Goal: Task Accomplishment & Management: Manage account settings

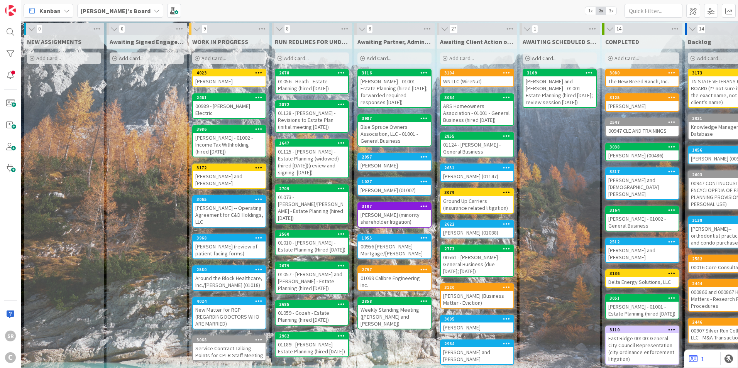
click at [230, 79] on div "[PERSON_NAME]" at bounding box center [229, 81] width 73 height 10
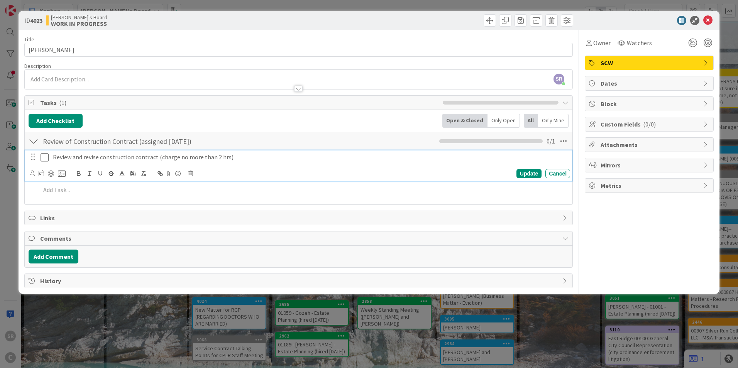
click at [46, 155] on icon at bounding box center [47, 157] width 12 height 9
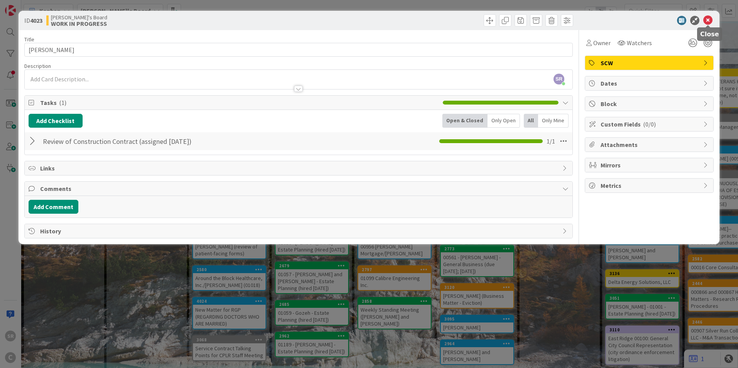
click at [708, 18] on icon at bounding box center [707, 20] width 9 height 9
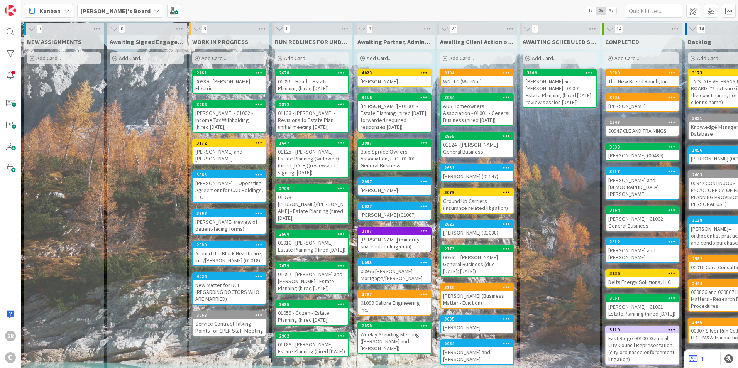
click at [375, 79] on div "[PERSON_NAME]" at bounding box center [394, 81] width 73 height 10
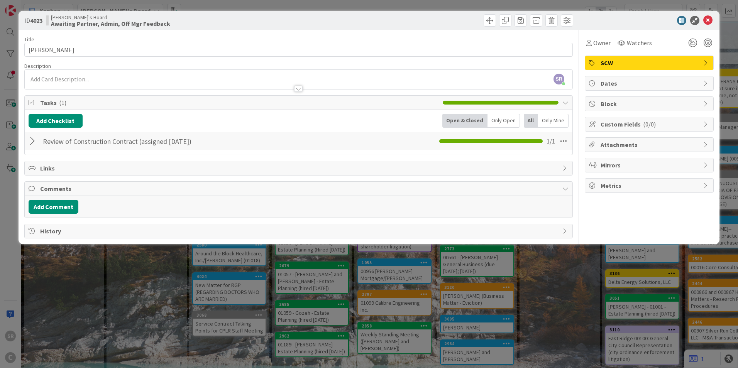
click at [34, 141] on div at bounding box center [34, 141] width 10 height 14
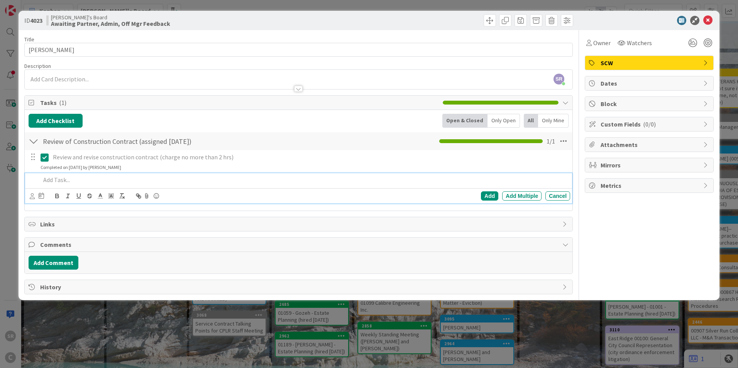
click at [49, 182] on p at bounding box center [304, 180] width 526 height 9
click at [488, 193] on div "Add" at bounding box center [489, 195] width 17 height 9
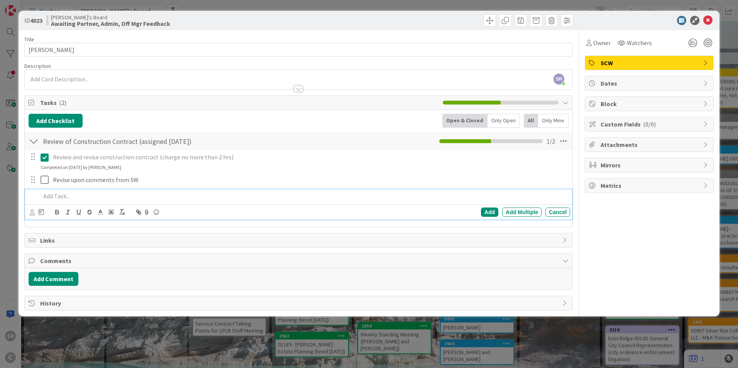
click at [64, 196] on p at bounding box center [304, 196] width 526 height 9
click at [491, 209] on div "Add" at bounding box center [489, 212] width 17 height 9
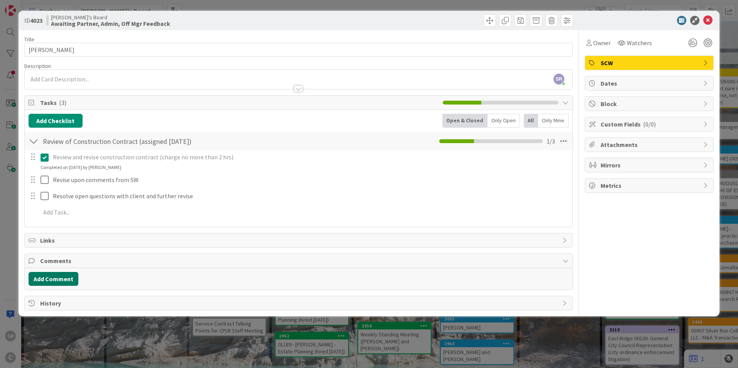
click at [63, 273] on button "Add Comment" at bounding box center [54, 279] width 50 height 14
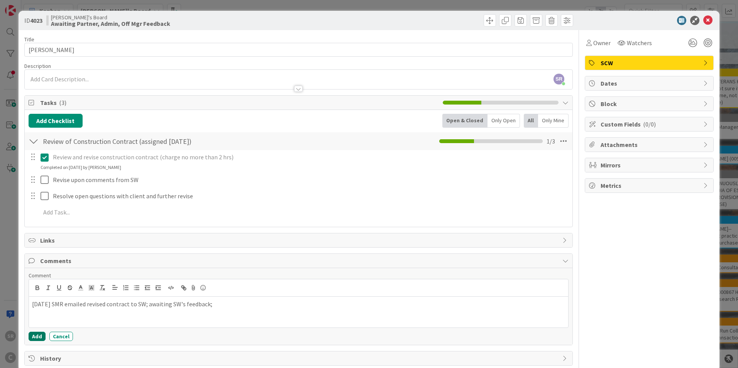
click at [32, 338] on button "Add" at bounding box center [37, 336] width 17 height 9
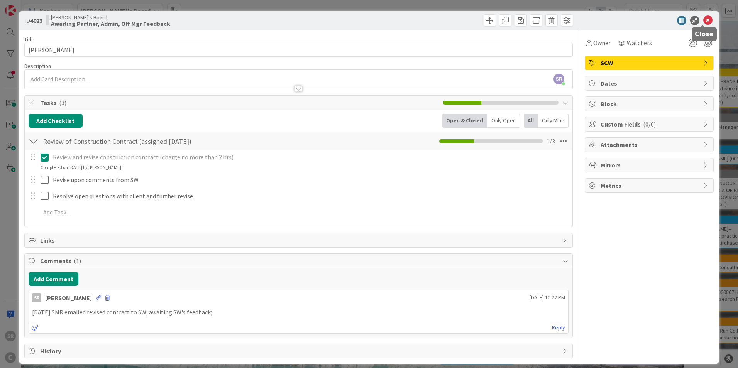
click at [704, 20] on icon at bounding box center [707, 20] width 9 height 9
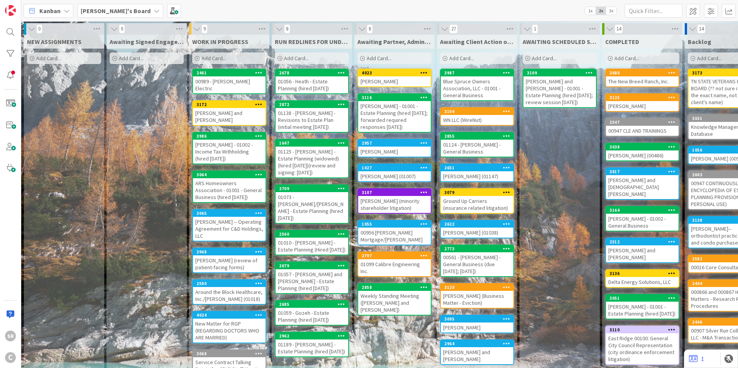
click at [47, 59] on span "Add Card..." at bounding box center [48, 58] width 25 height 7
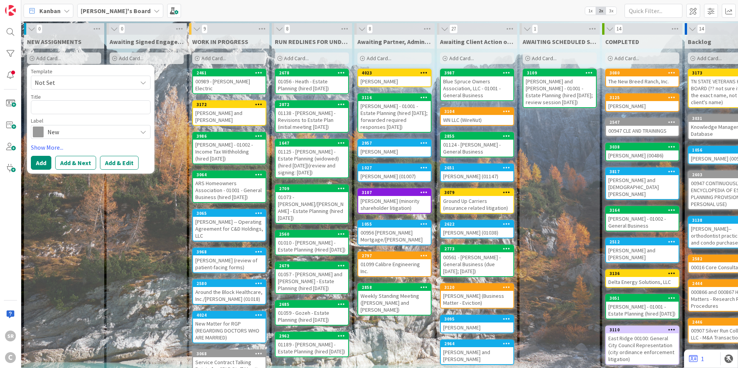
click at [40, 136] on span at bounding box center [38, 132] width 11 height 11
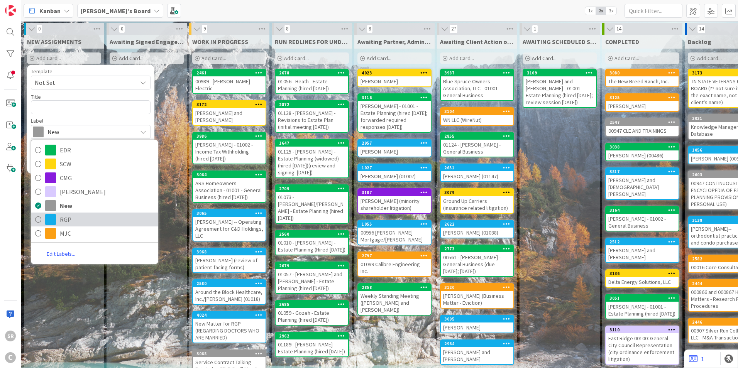
click at [59, 219] on link "RGP" at bounding box center [94, 220] width 127 height 14
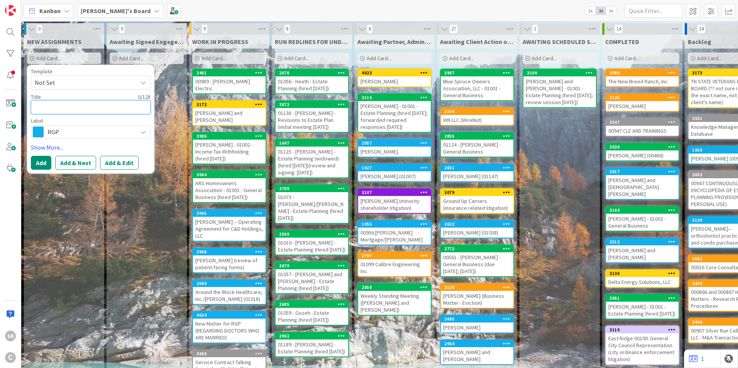
click at [61, 105] on textarea at bounding box center [91, 107] width 120 height 14
type textarea "x"
type textarea "Ne"
type textarea "x"
type textarea "New"
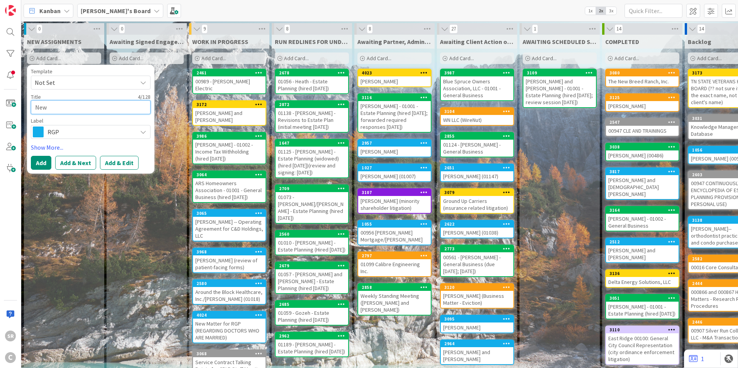
type textarea "x"
type textarea "New M"
type textarea "x"
type textarea "New Ma"
drag, startPoint x: 74, startPoint y: 109, endPoint x: -46, endPoint y: 105, distance: 120.1
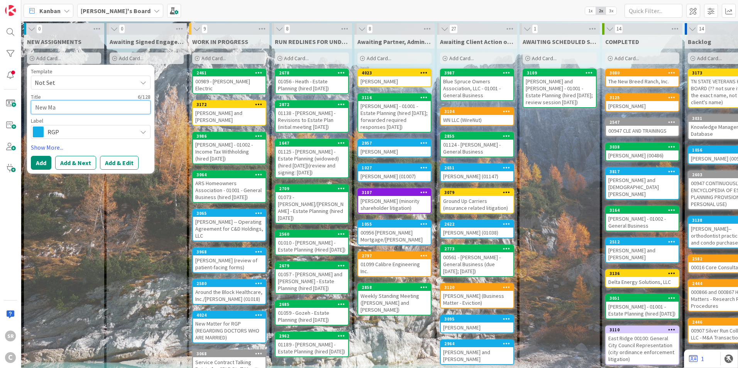
click at [0, 105] on html "SR C Kanban [PERSON_NAME]'s Board 1x 2x 3x 0 NEW ASSIGNMENTS Add Card... Templa…" at bounding box center [369, 184] width 738 height 368
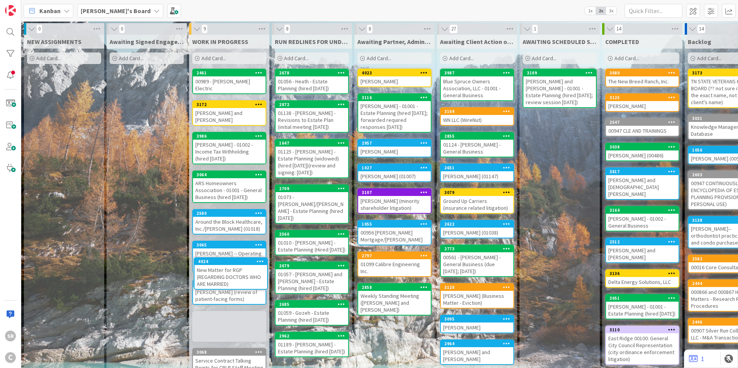
scroll to position [20, 0]
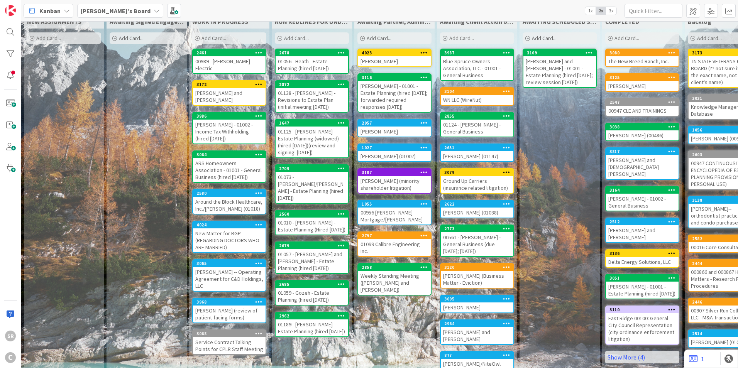
click at [240, 228] on div "New Matter for RGP (REGARDING DOCTORS WHO ARE MARRIED)" at bounding box center [229, 240] width 73 height 24
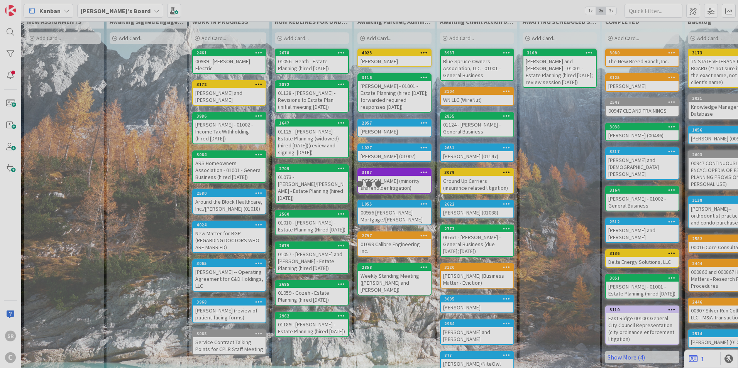
click at [240, 227] on div at bounding box center [369, 184] width 738 height 368
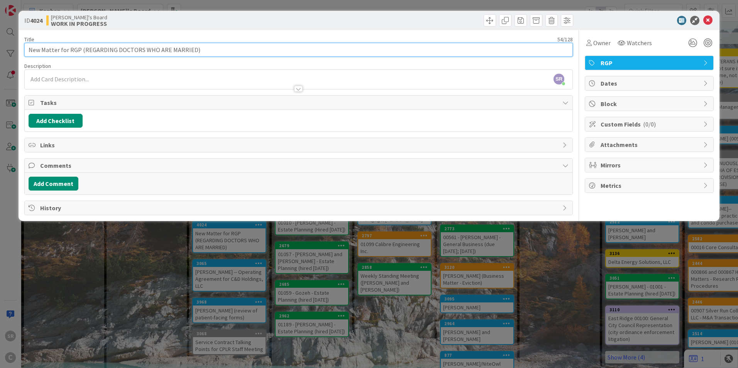
drag, startPoint x: 138, startPoint y: 51, endPoint x: 114, endPoint y: 44, distance: 25.4
click at [114, 44] on input "New Matter for RGP (REGARDING DOCTORS WHO ARE MARRIED)" at bounding box center [298, 50] width 548 height 14
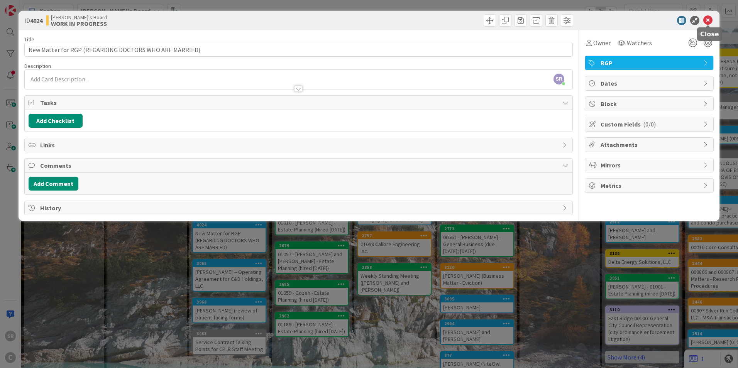
click at [706, 18] on icon at bounding box center [707, 20] width 9 height 9
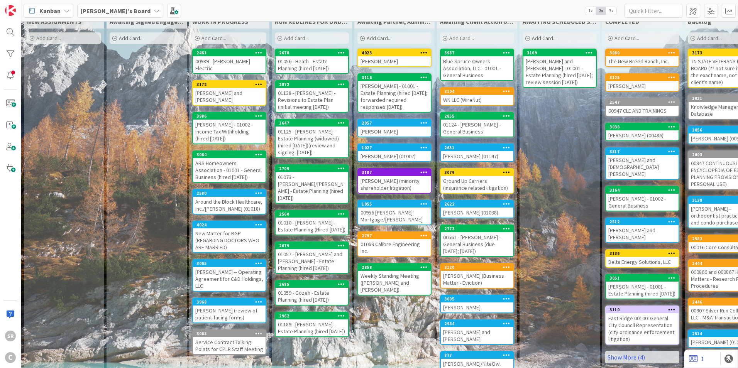
drag, startPoint x: 236, startPoint y: 229, endPoint x: 214, endPoint y: 231, distance: 21.3
click at [214, 231] on div "New Matter for RGP (REGARDING DOCTORS WHO ARE MARRIED)" at bounding box center [229, 240] width 73 height 24
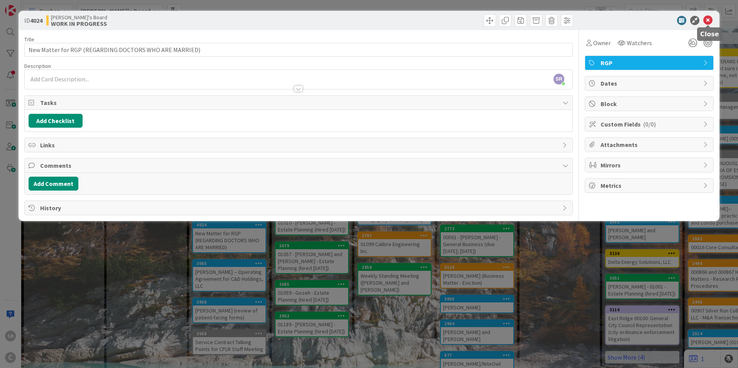
click at [710, 19] on icon at bounding box center [707, 20] width 9 height 9
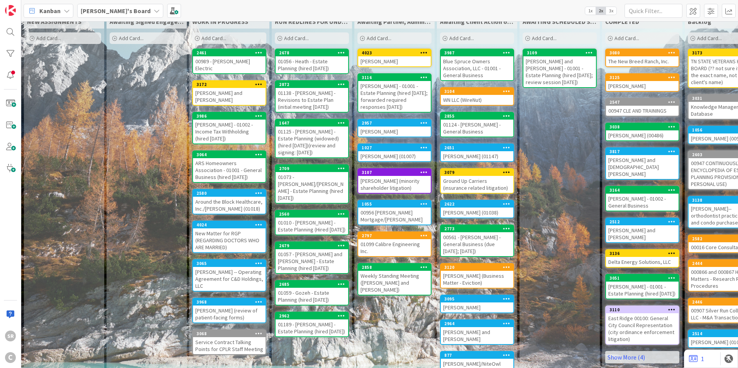
click at [259, 222] on icon at bounding box center [258, 224] width 7 height 5
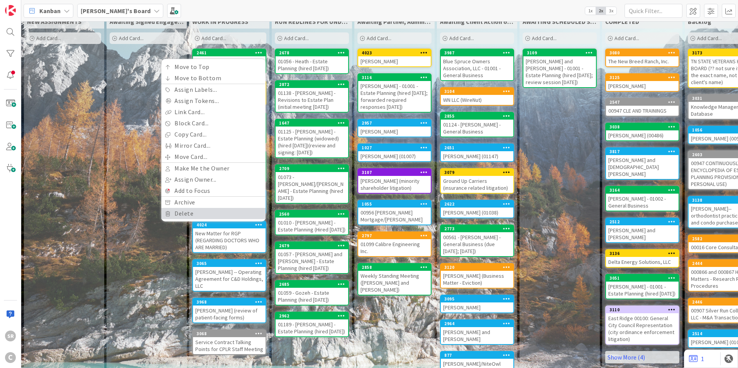
click at [214, 208] on link "Delete" at bounding box center [213, 213] width 104 height 11
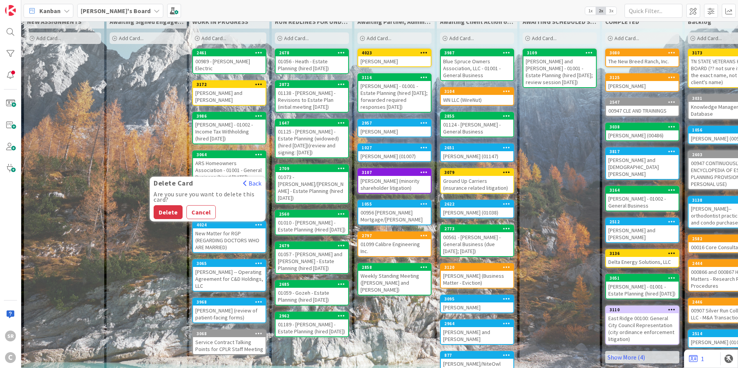
click at [167, 205] on button "Delete" at bounding box center [168, 212] width 29 height 14
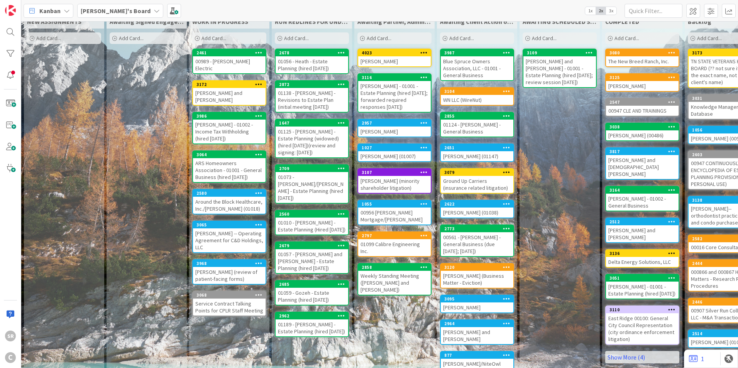
click at [240, 197] on div "Around the Block Healthcare, Inc./[PERSON_NAME] (01018)" at bounding box center [229, 205] width 73 height 17
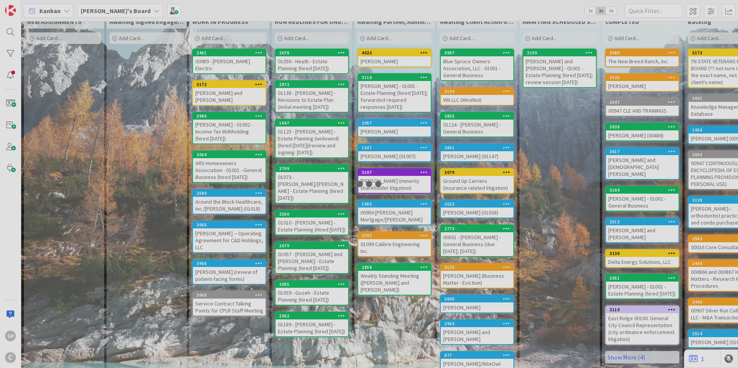
click at [240, 191] on div at bounding box center [369, 184] width 738 height 368
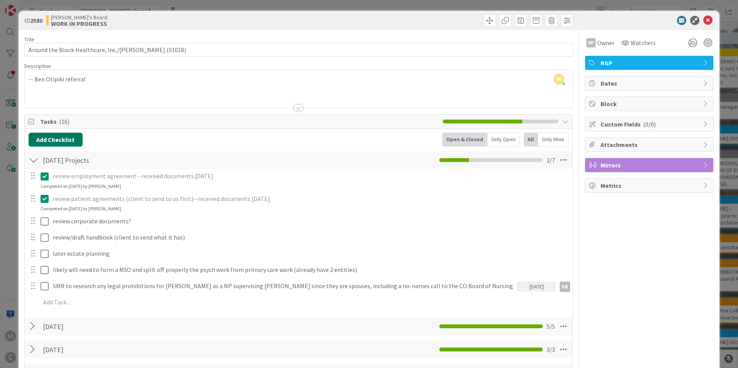
click at [58, 139] on button "Add Checklist" at bounding box center [56, 140] width 54 height 14
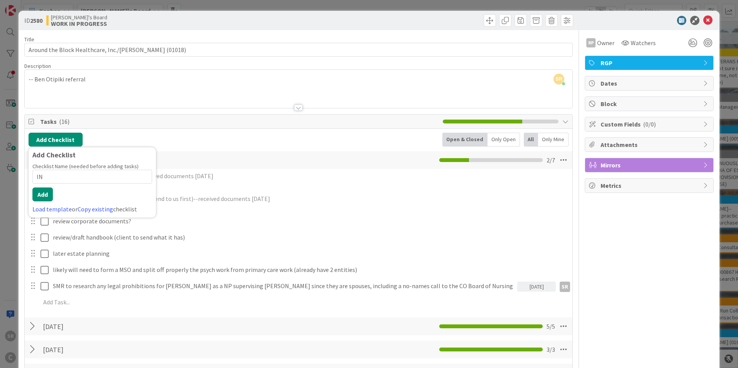
type input "I"
type input "A"
type input "Any potential issue with spouse supervising spouse?"
click at [44, 195] on button "Add" at bounding box center [42, 194] width 20 height 14
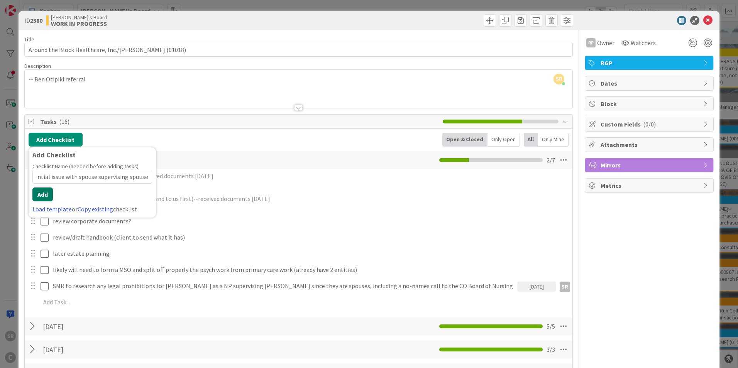
scroll to position [0, 0]
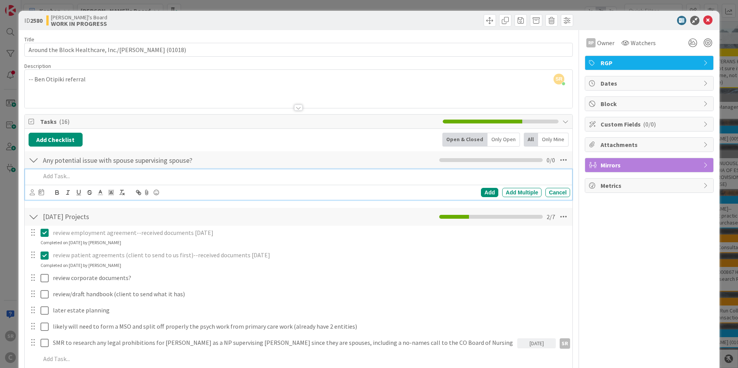
click at [316, 179] on p at bounding box center [304, 176] width 526 height 9
click at [483, 191] on div "Add" at bounding box center [489, 192] width 17 height 9
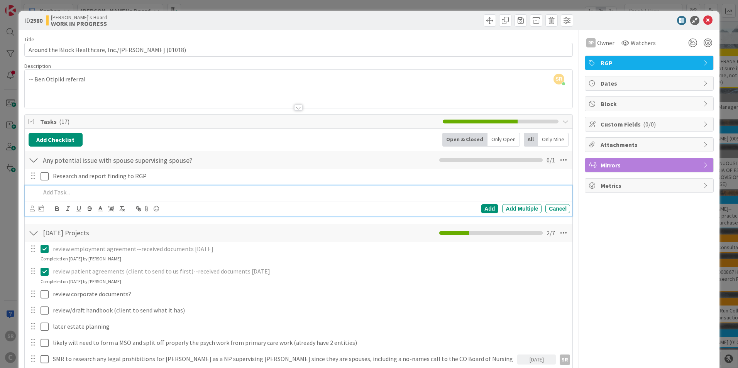
click at [157, 194] on p at bounding box center [304, 192] width 526 height 9
click at [483, 209] on div "Add" at bounding box center [489, 208] width 17 height 9
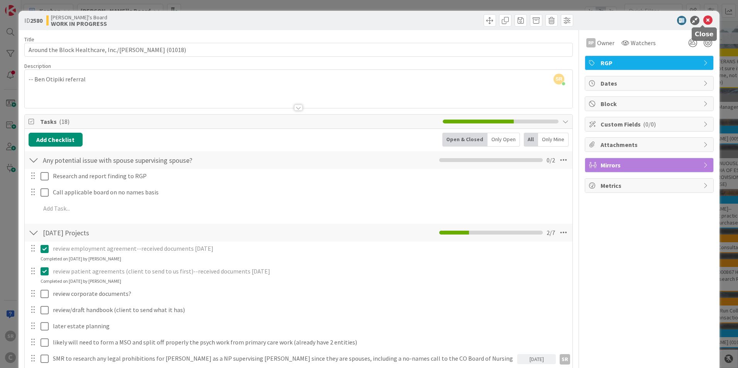
click at [703, 19] on icon at bounding box center [707, 20] width 9 height 9
